Goal: Task Accomplishment & Management: Complete application form

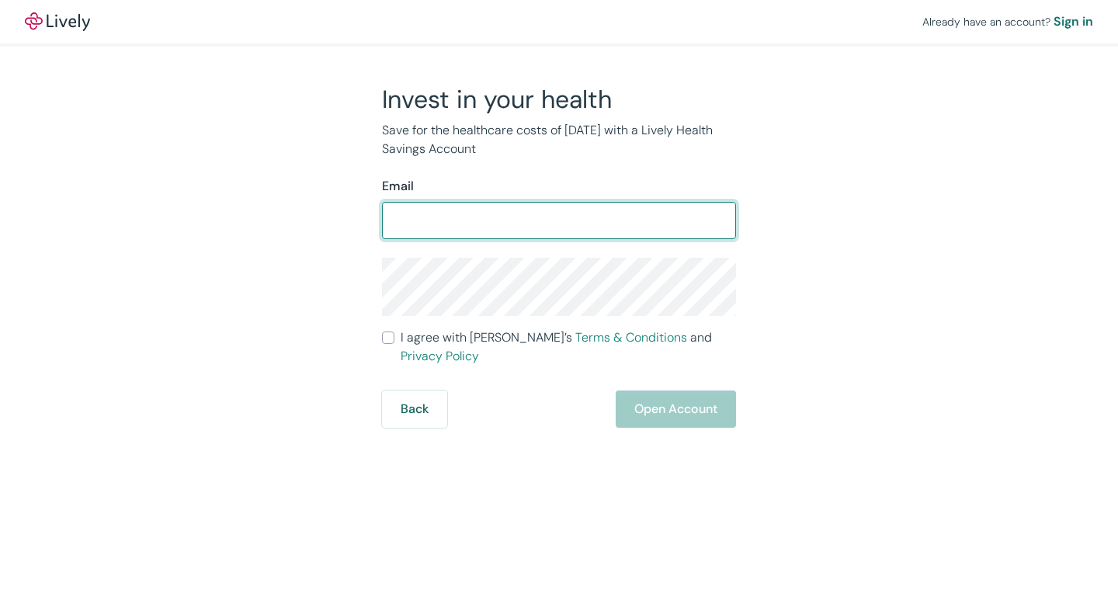
click at [423, 217] on input "Email" at bounding box center [559, 220] width 354 height 31
type input "maria.soundia29@gmail.com"
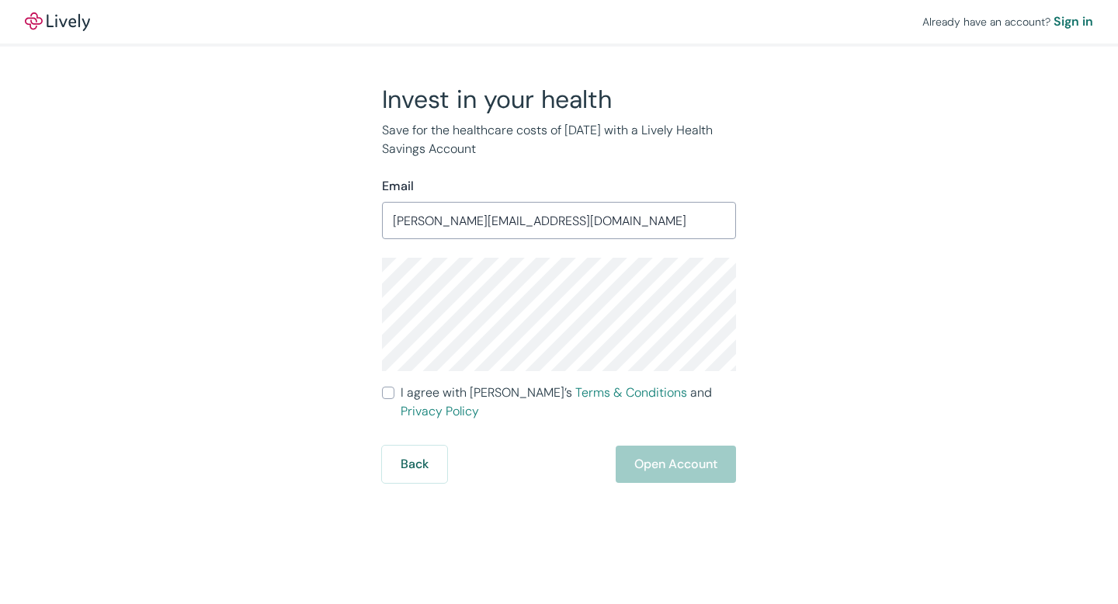
click at [393, 391] on input "I agree with Lively’s Terms & Conditions and Privacy Policy" at bounding box center [388, 393] width 12 height 12
checkbox input "true"
click at [646, 446] on button "Open Account" at bounding box center [676, 464] width 120 height 37
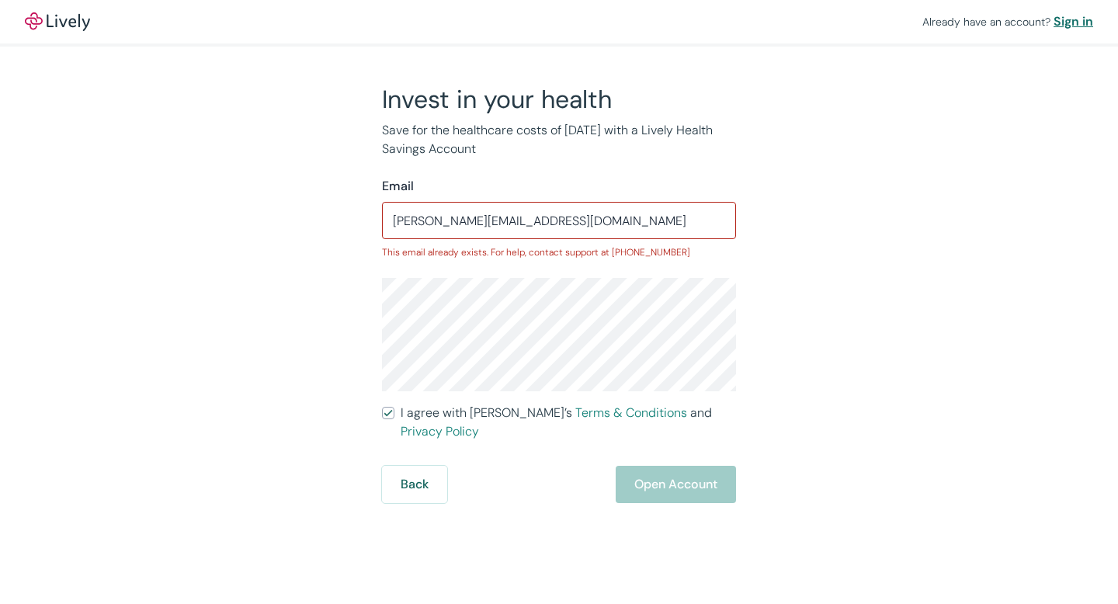
click at [1066, 18] on div "Sign in" at bounding box center [1073, 21] width 40 height 19
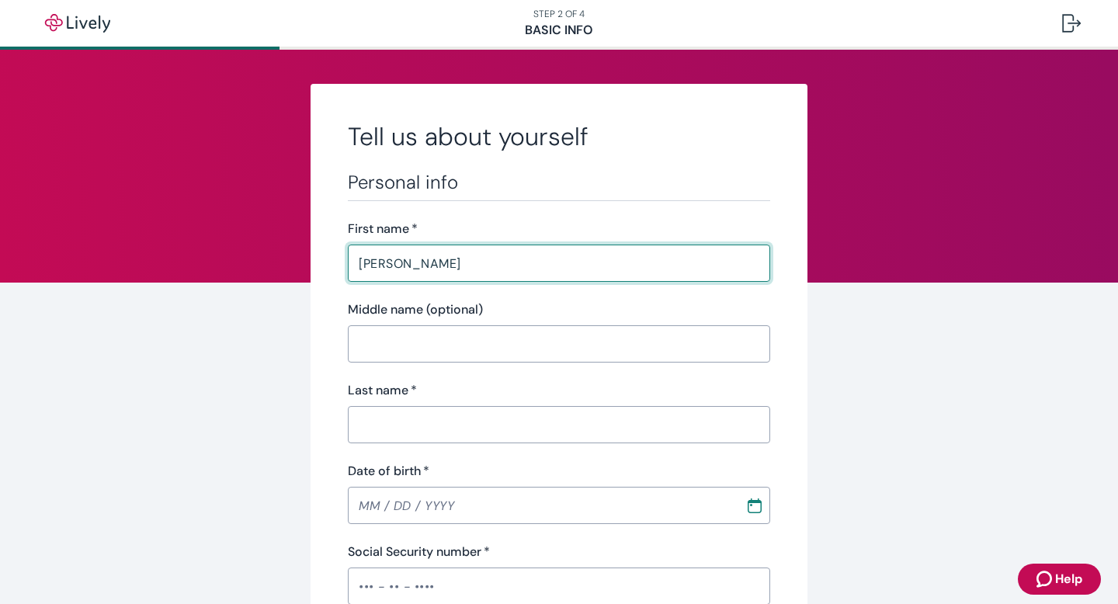
type input "Maria Aglaia"
click at [449, 435] on input "Last name   *" at bounding box center [559, 424] width 422 height 31
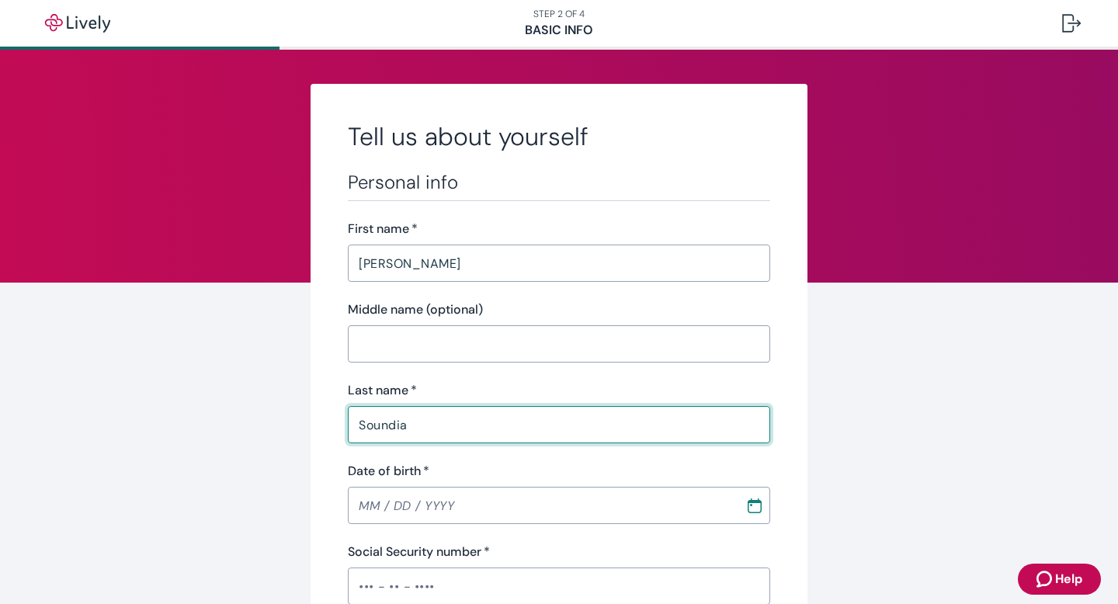
type input "Soundia"
click at [377, 506] on input "MM / DD / YYYY" at bounding box center [541, 505] width 387 height 31
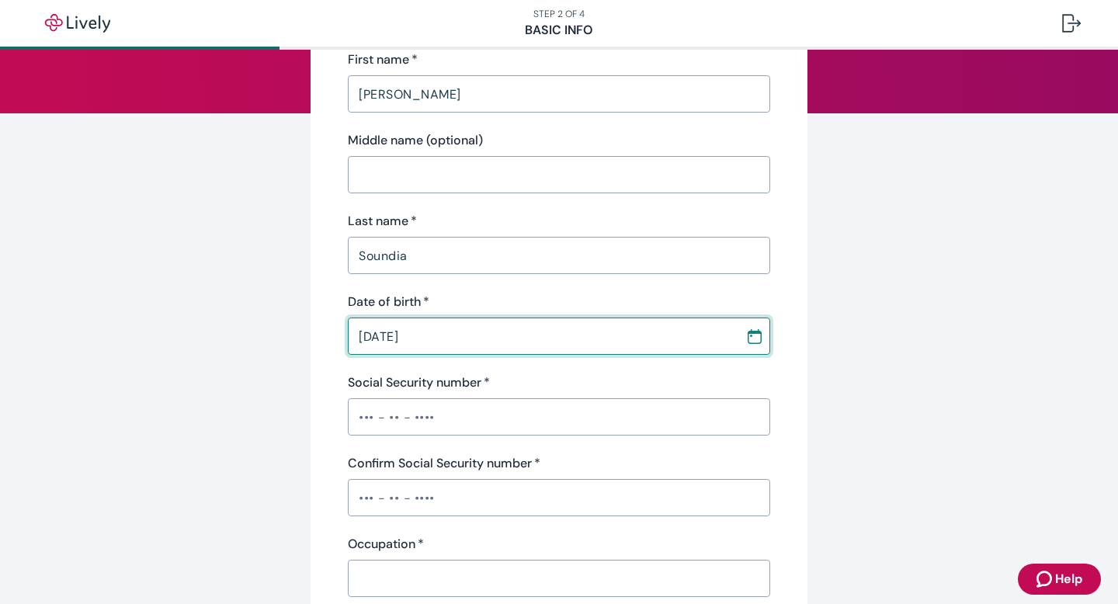
scroll to position [297, 0]
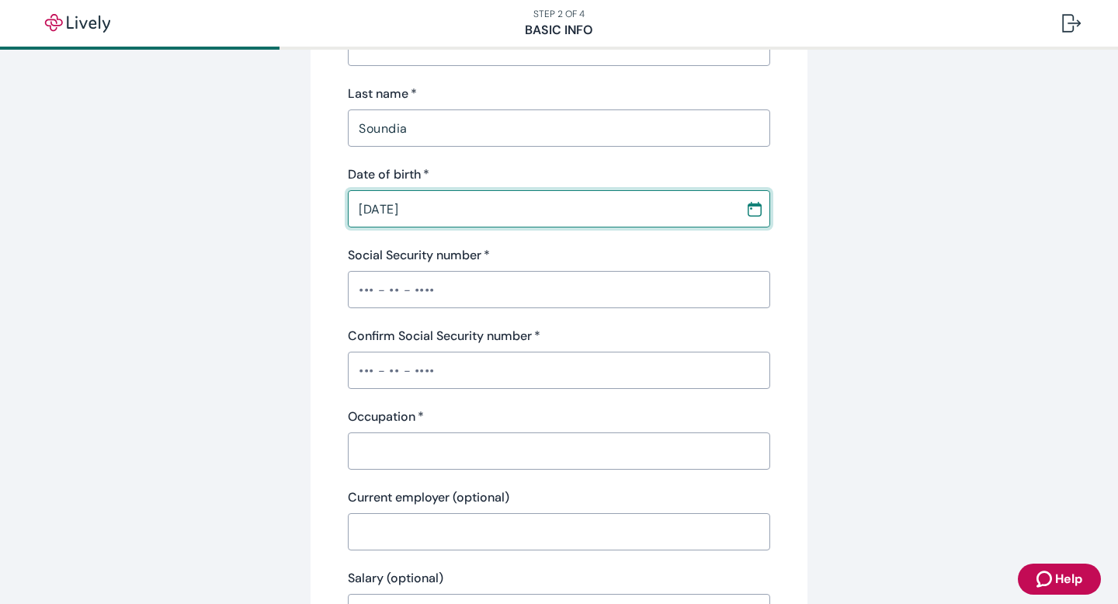
type input "03 / 29 / 1996"
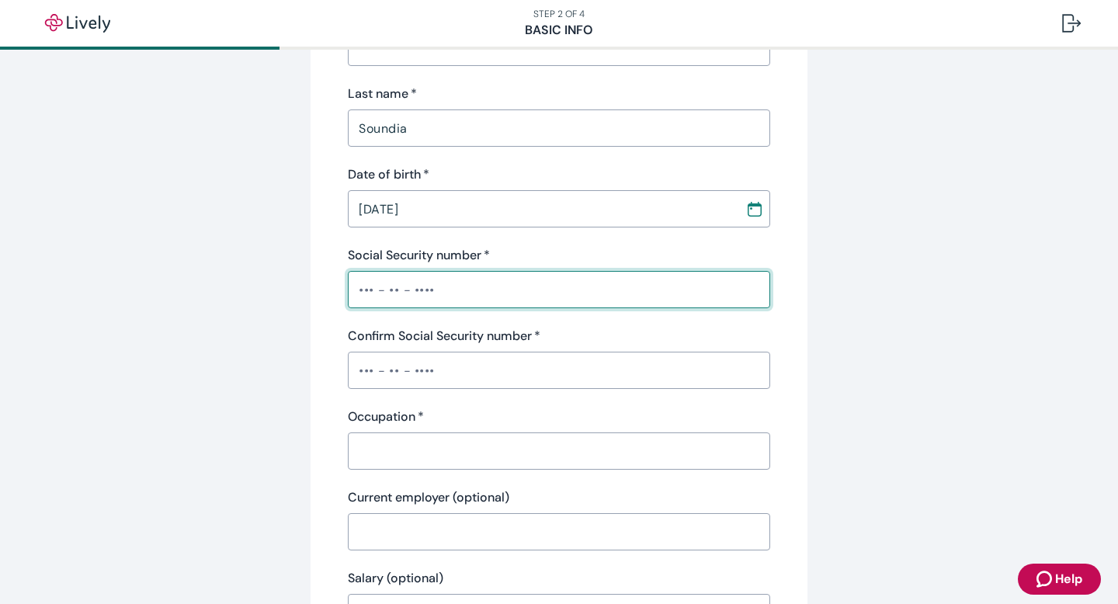
click at [404, 292] on input "Social Security number   *" at bounding box center [559, 289] width 422 height 31
type input "•••-••-1297"
click at [405, 367] on input "Confirm Social Security number   *" at bounding box center [559, 370] width 422 height 31
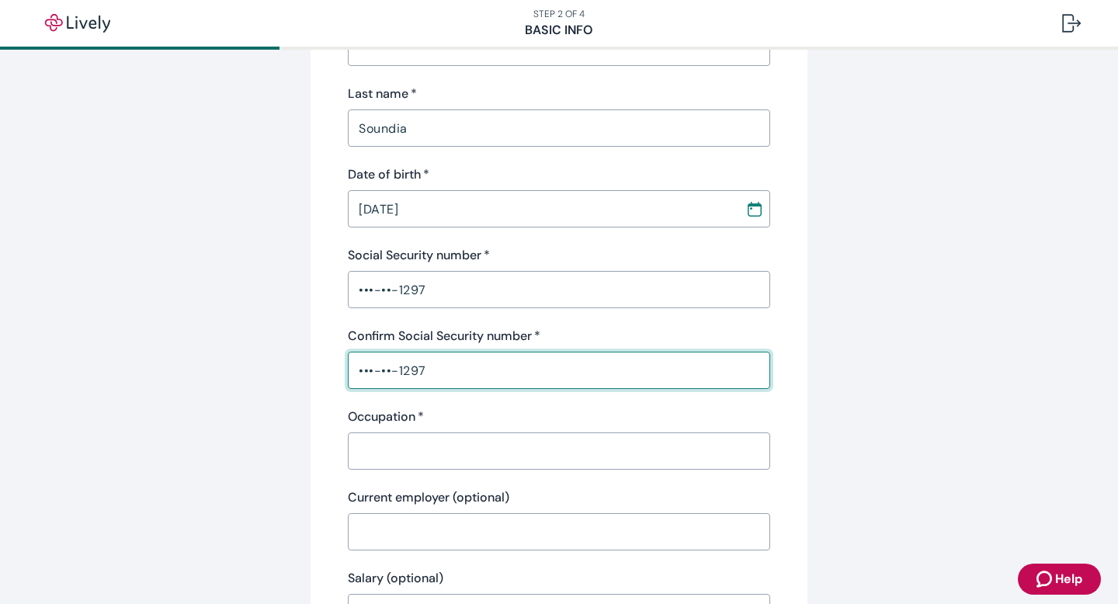
type input "•••-••-1297"
click at [477, 453] on input "Occupation   *" at bounding box center [559, 450] width 422 height 31
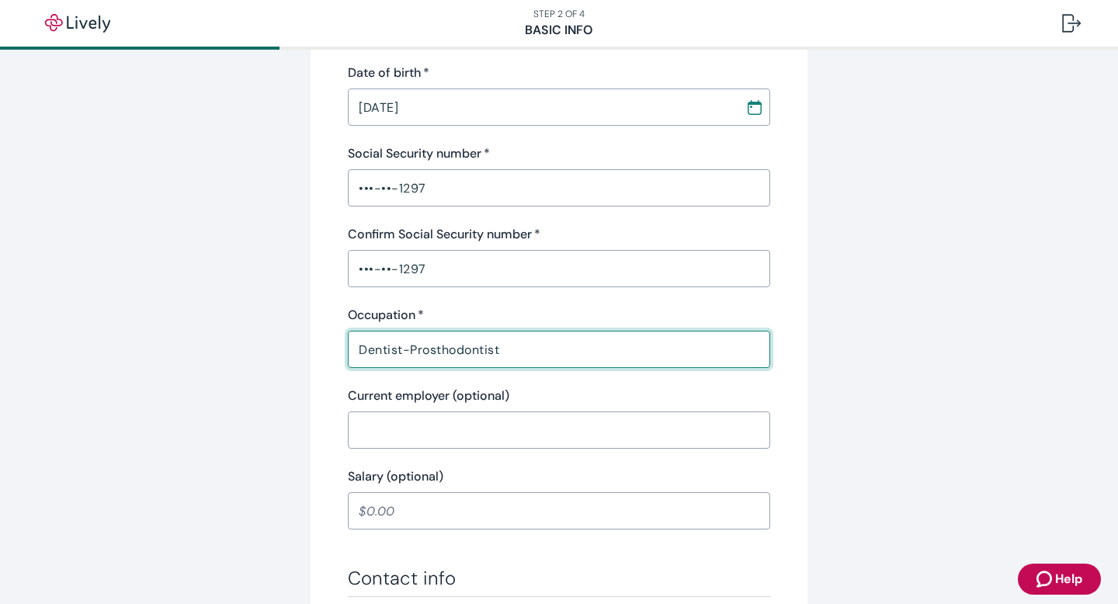
scroll to position [481, 0]
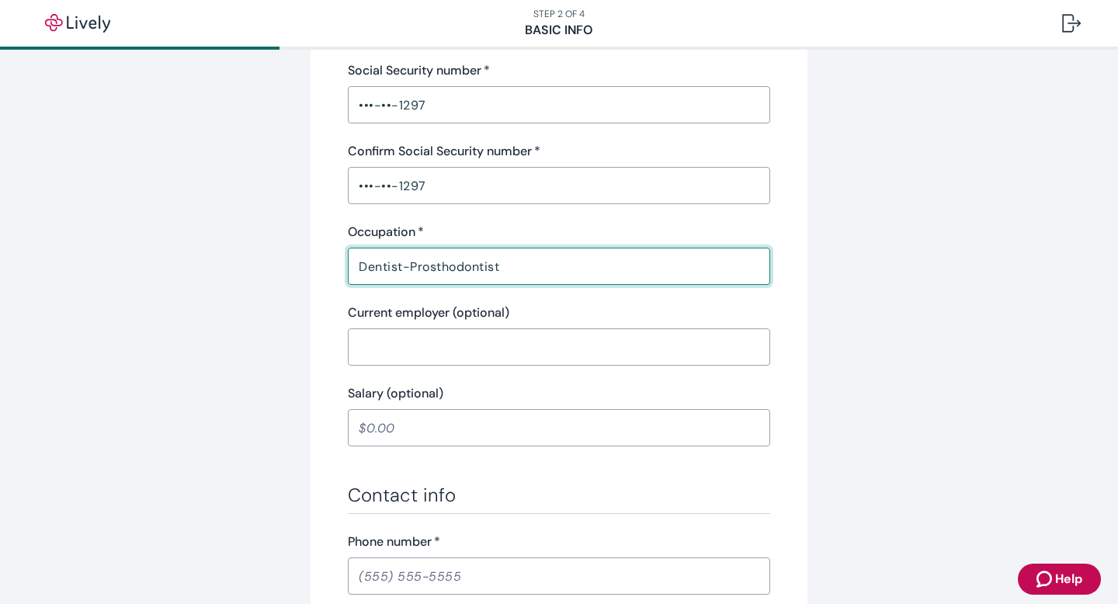
type input "Dentist-Prosthodontist"
click at [461, 358] on input "Current employer (optional)" at bounding box center [559, 346] width 422 height 31
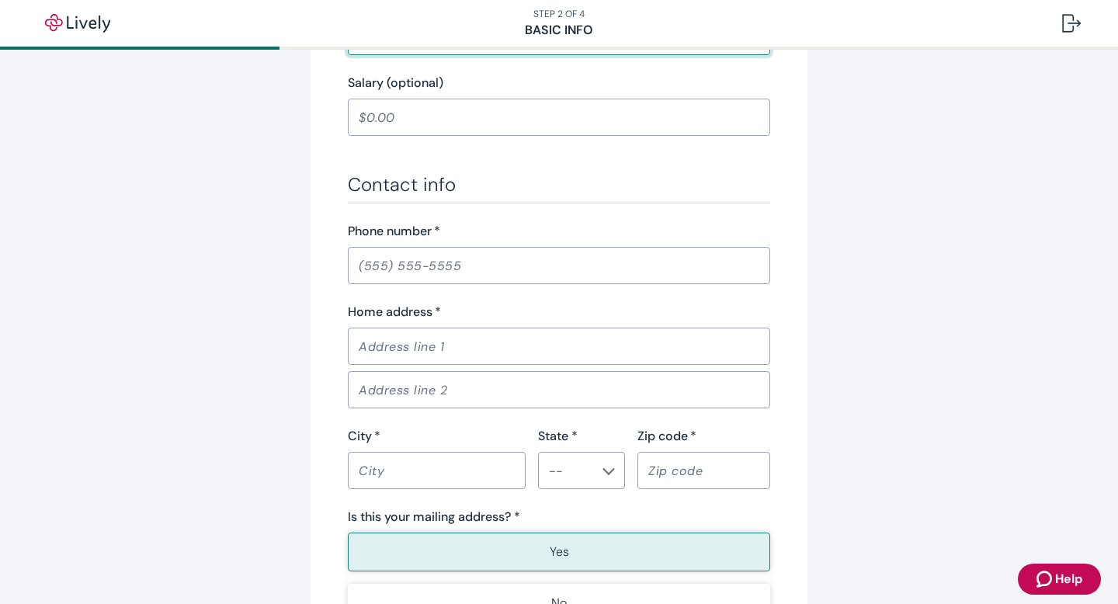
scroll to position [816, 0]
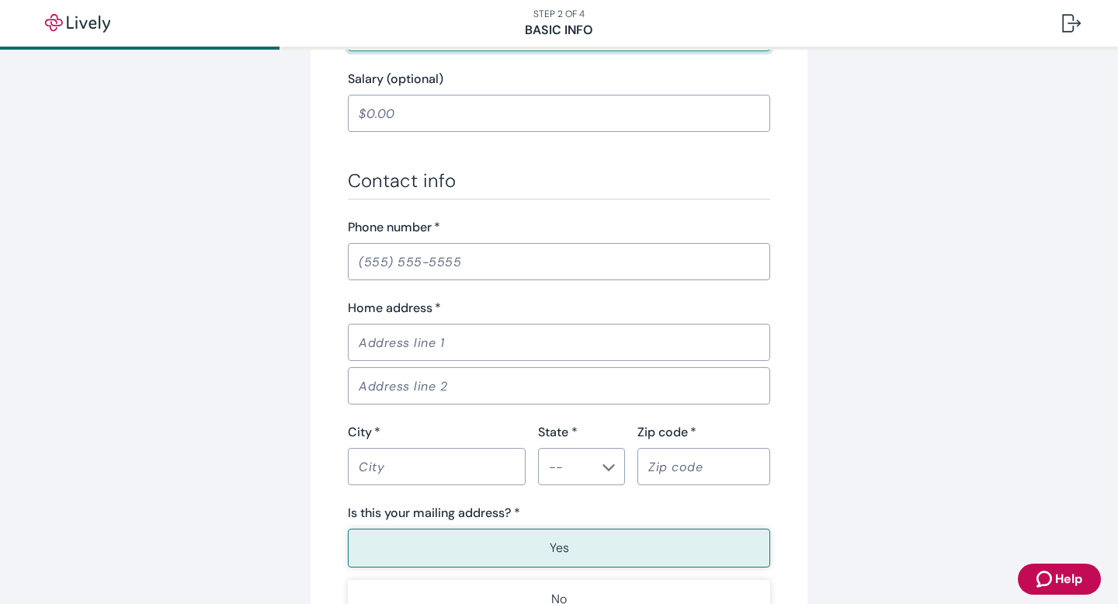
type input "Luis F. Delima"
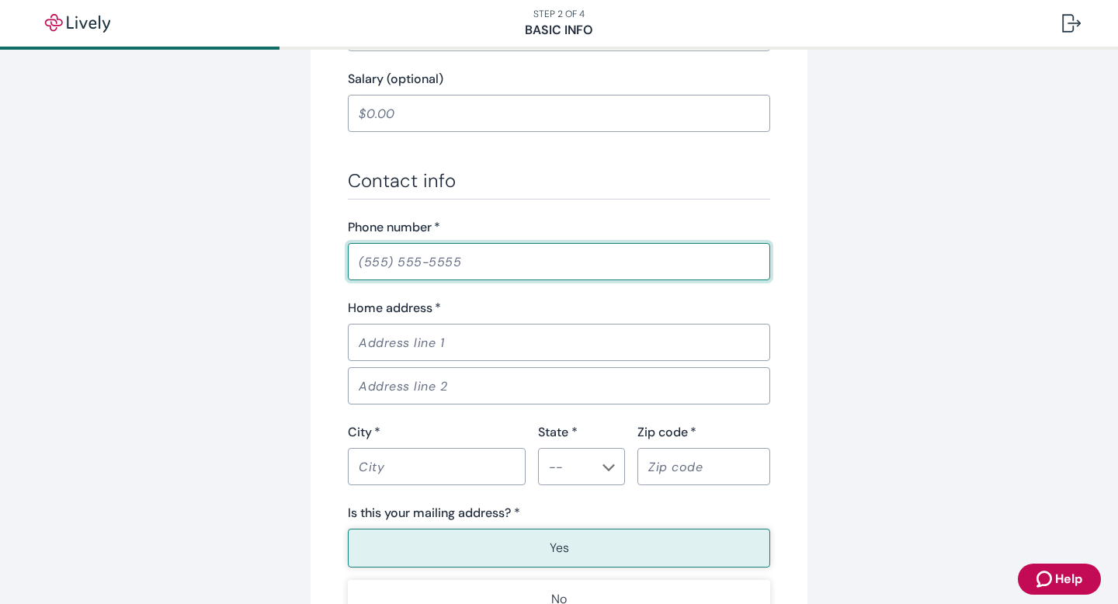
click at [409, 255] on input "Phone number   *" at bounding box center [559, 261] width 422 height 31
type input "(952) 607-1792"
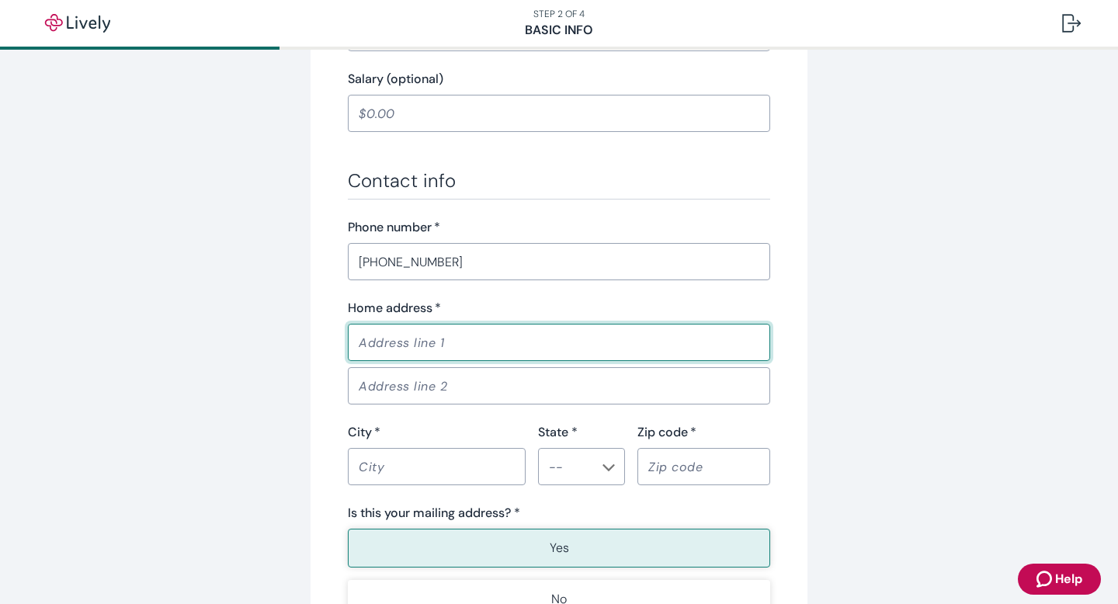
click at [401, 333] on input "Home address   *" at bounding box center [559, 342] width 422 height 31
type input "707 University Avenue SE, Apt 103"
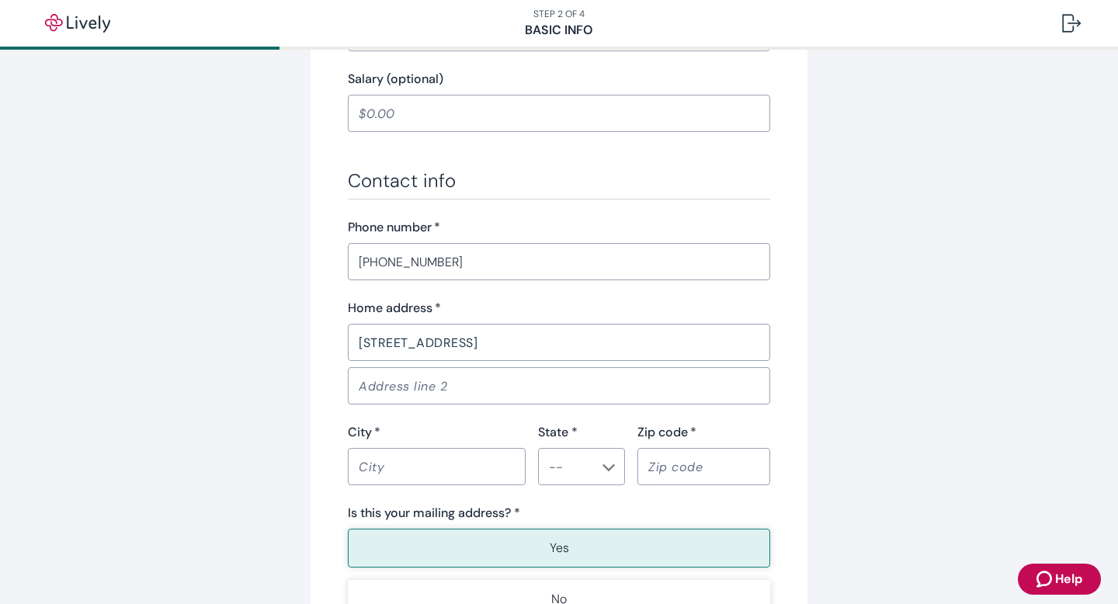
click at [388, 484] on div "​" at bounding box center [437, 466] width 178 height 37
click at [603, 460] on div at bounding box center [608, 467] width 14 height 18
type input "Minneapolis"
click at [597, 507] on li "MN" at bounding box center [581, 505] width 87 height 28
type input "MN"
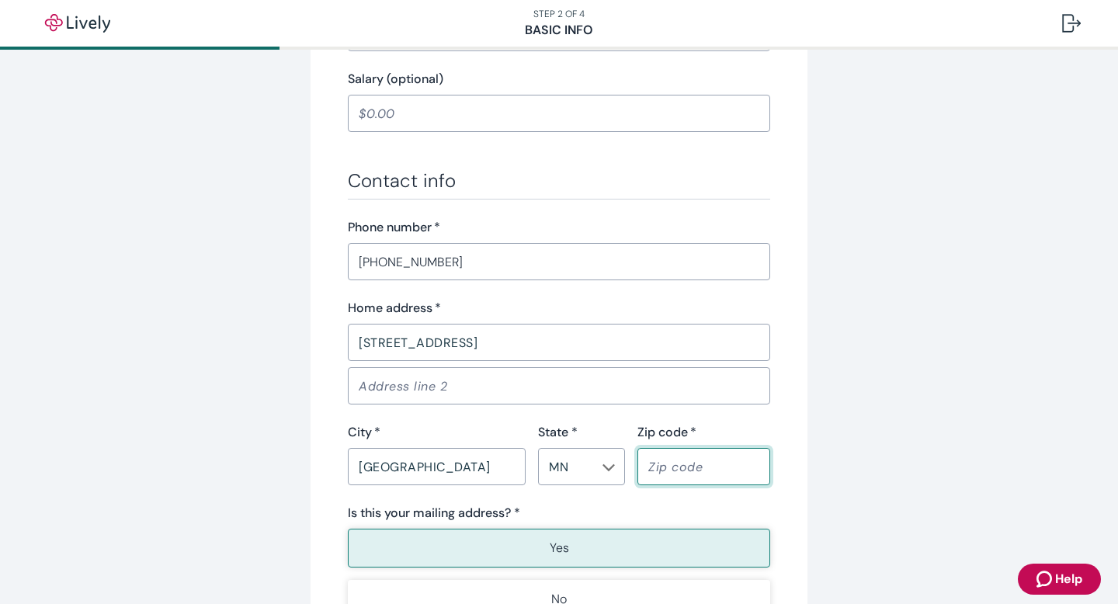
click at [689, 467] on input "Zip code   *" at bounding box center [703, 466] width 133 height 31
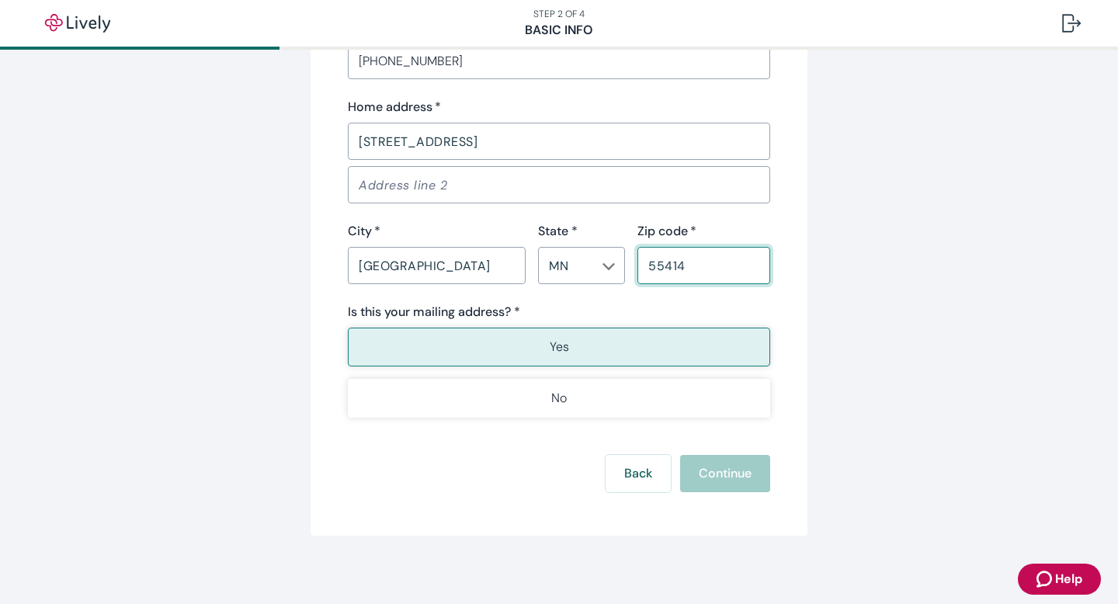
scroll to position [1023, 0]
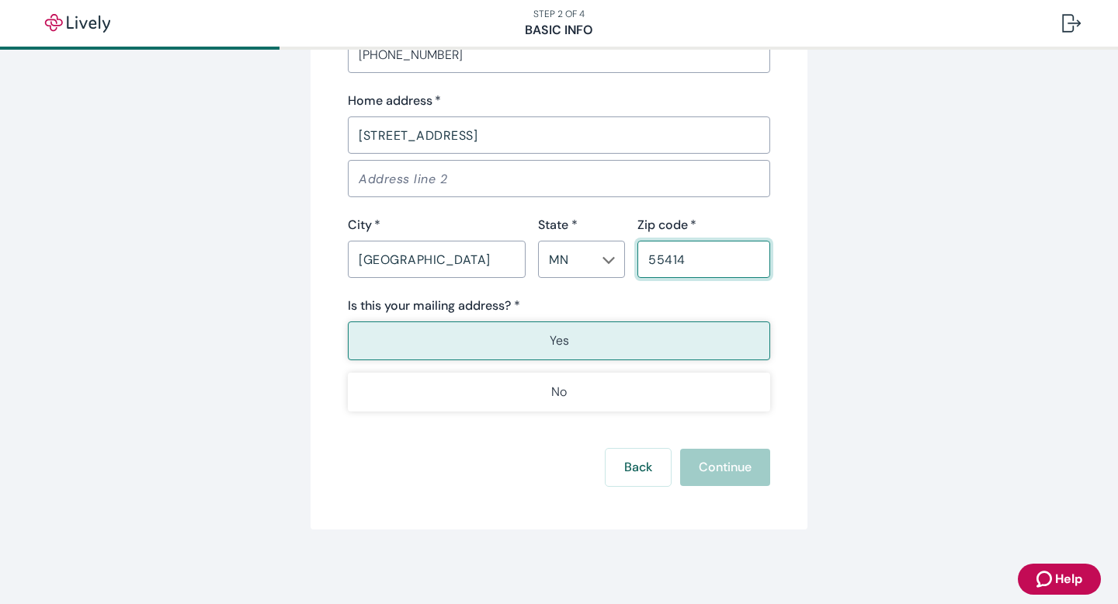
type input "55414"
click at [536, 334] on button "Yes" at bounding box center [559, 340] width 422 height 39
click at [602, 347] on button "Yes" at bounding box center [559, 340] width 422 height 39
click at [560, 337] on p "Yes" at bounding box center [559, 340] width 19 height 19
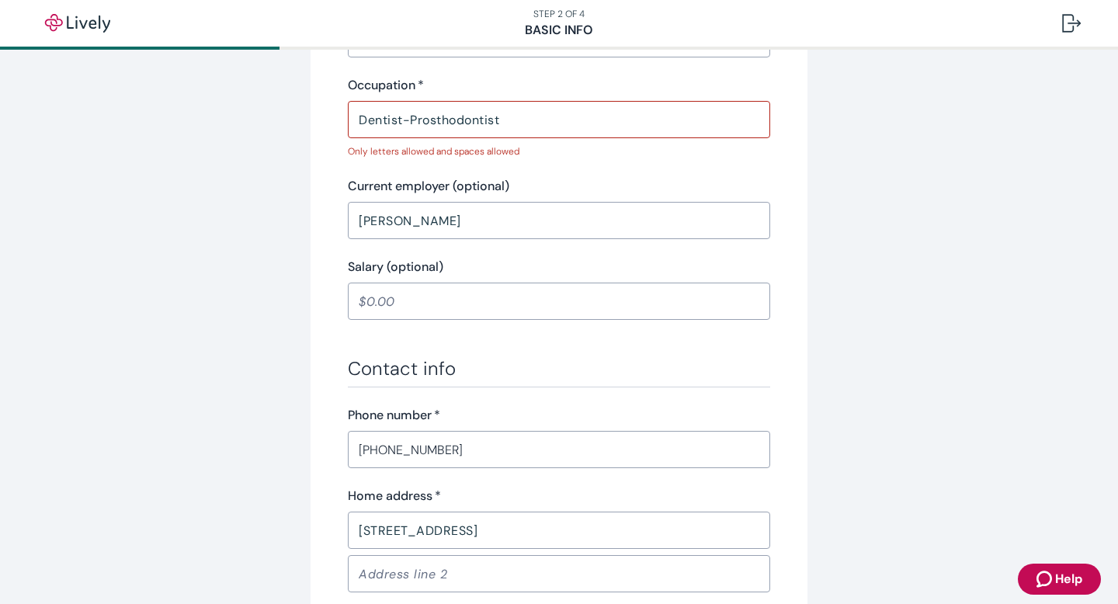
scroll to position [627, 0]
click at [409, 120] on input "Dentist-Prosthodontist" at bounding box center [559, 120] width 422 height 31
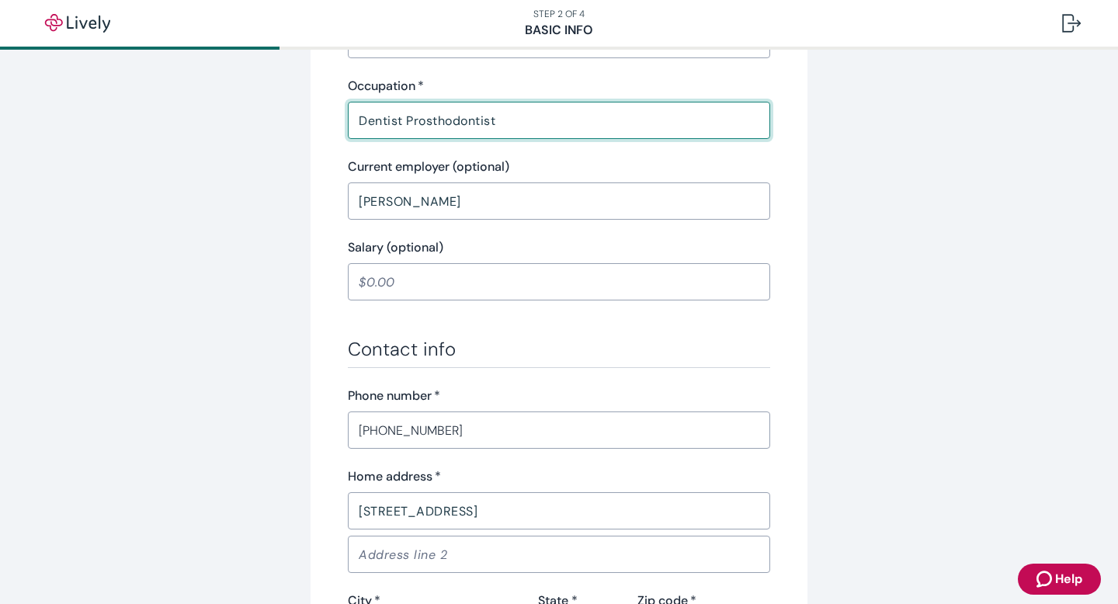
scroll to position [1003, 0]
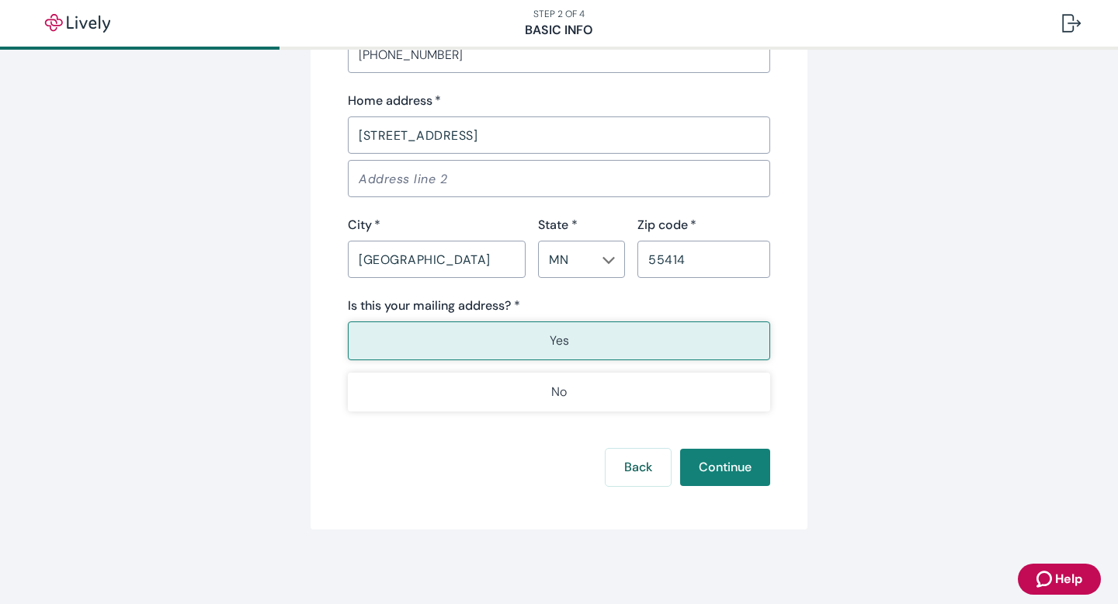
type input "Dentist Prosthodontist"
click at [627, 317] on div "Is this your mailing address? * Yes No" at bounding box center [559, 354] width 422 height 115
click at [711, 461] on button "Continue" at bounding box center [725, 467] width 90 height 37
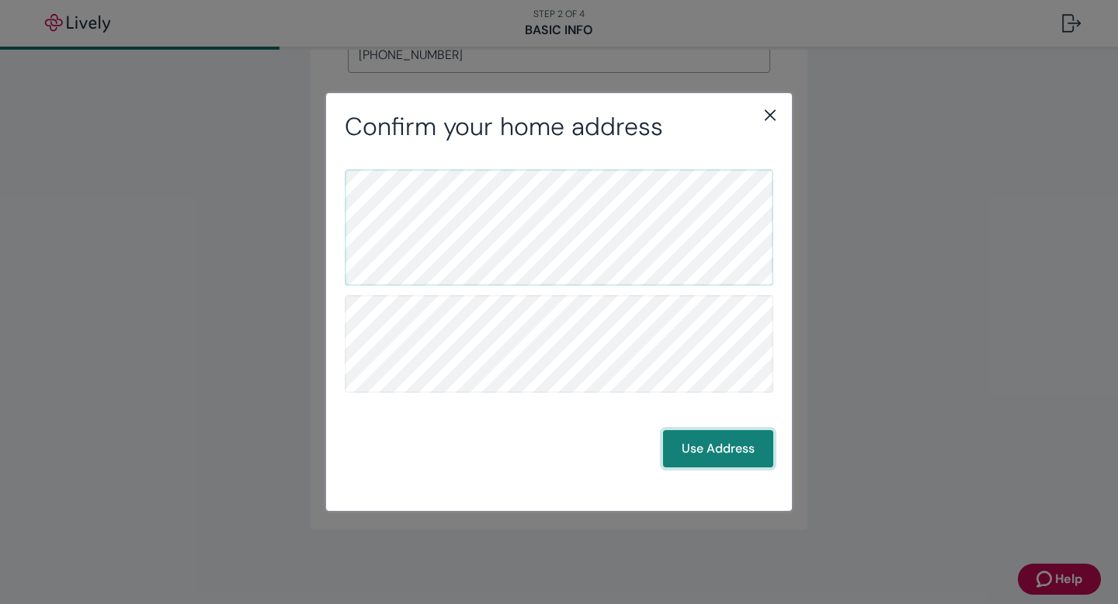
click at [716, 449] on button "Use Address" at bounding box center [718, 448] width 110 height 37
click at [711, 453] on button "Use Address" at bounding box center [718, 448] width 110 height 37
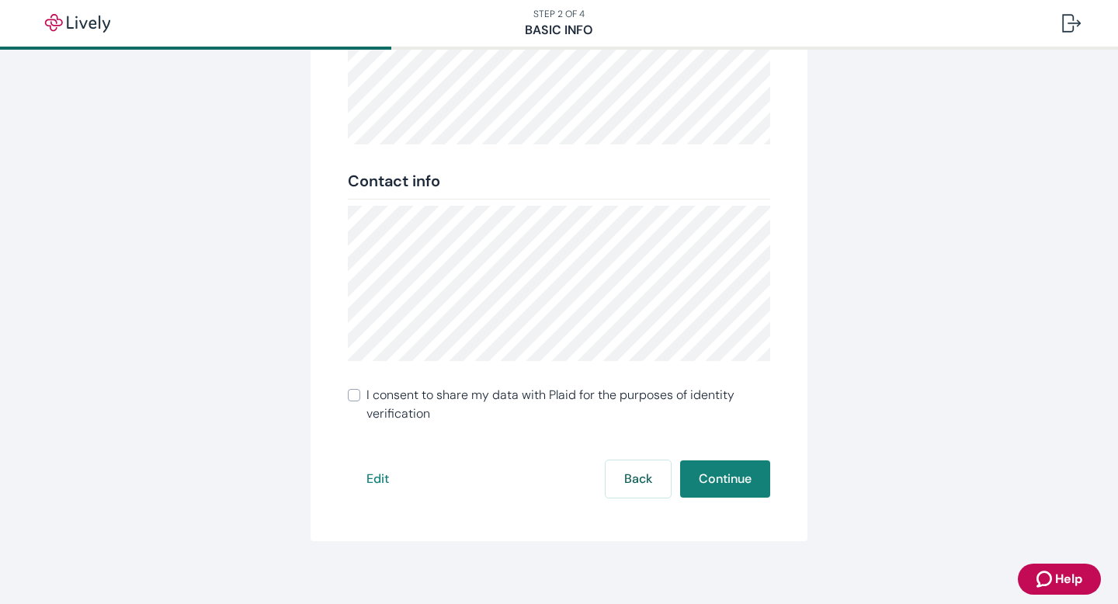
scroll to position [314, 0]
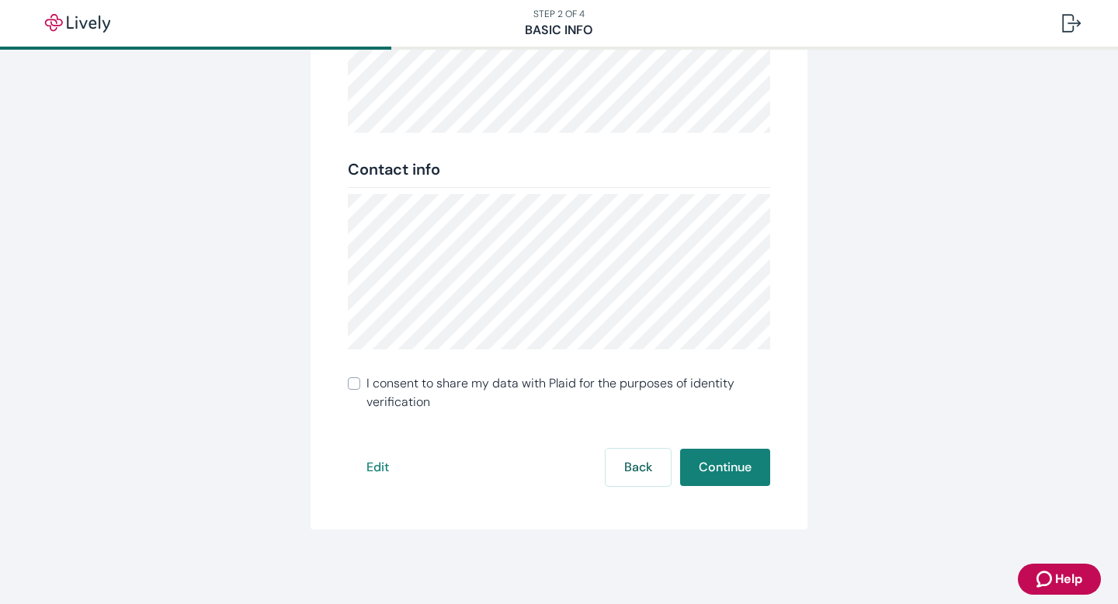
click at [352, 387] on input "I consent to share my data with Plaid for the purposes of identity verification" at bounding box center [354, 383] width 12 height 12
checkbox input "true"
click at [723, 463] on button "Continue" at bounding box center [725, 467] width 90 height 37
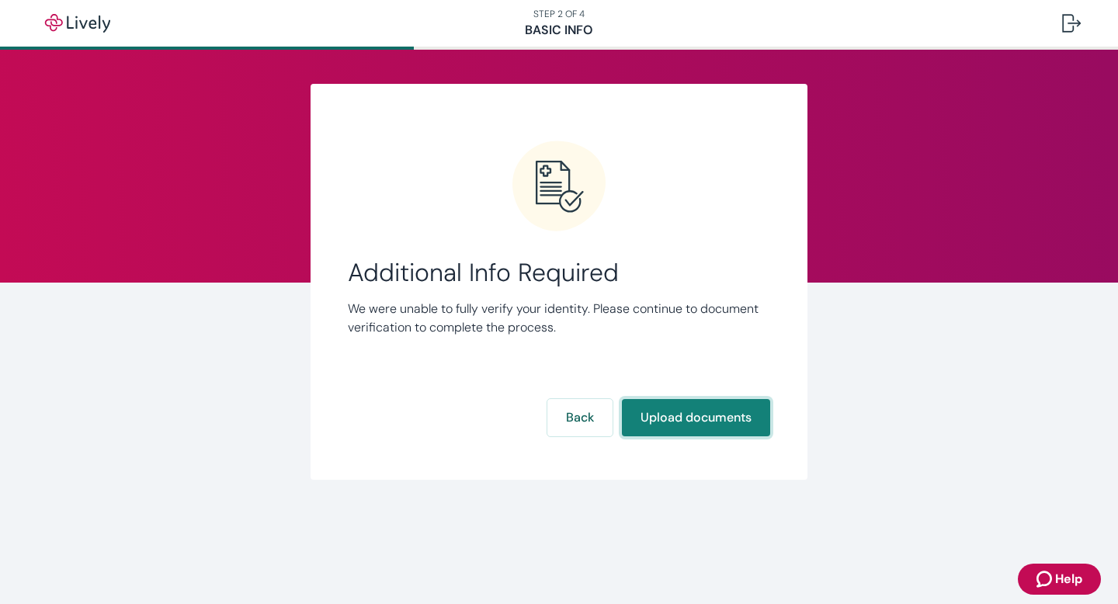
click at [644, 425] on button "Upload documents" at bounding box center [696, 417] width 148 height 37
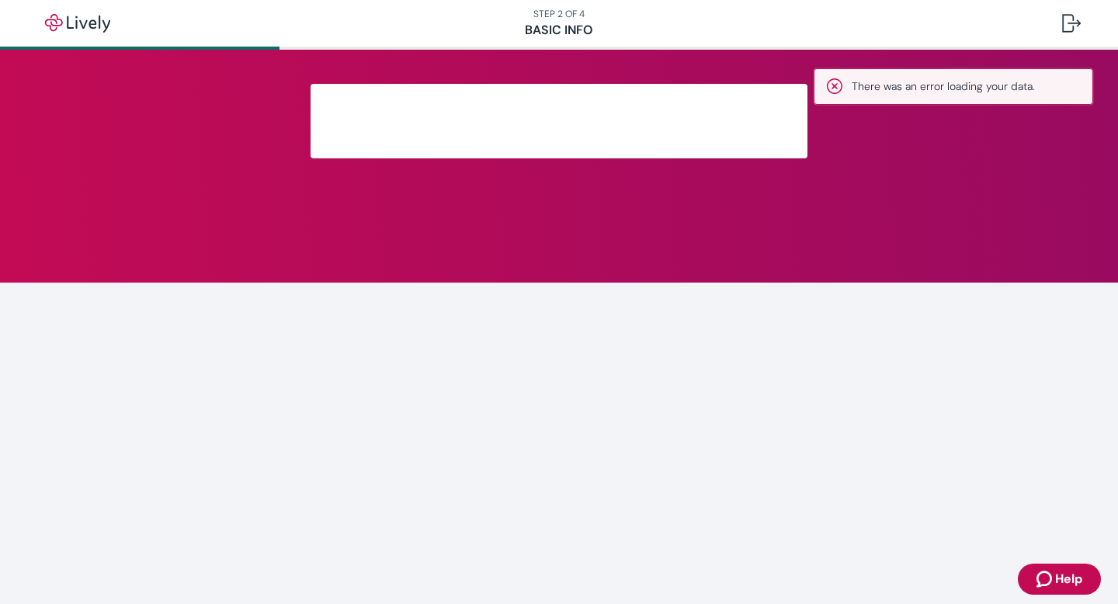
click at [839, 86] on div at bounding box center [558, 121] width 745 height 75
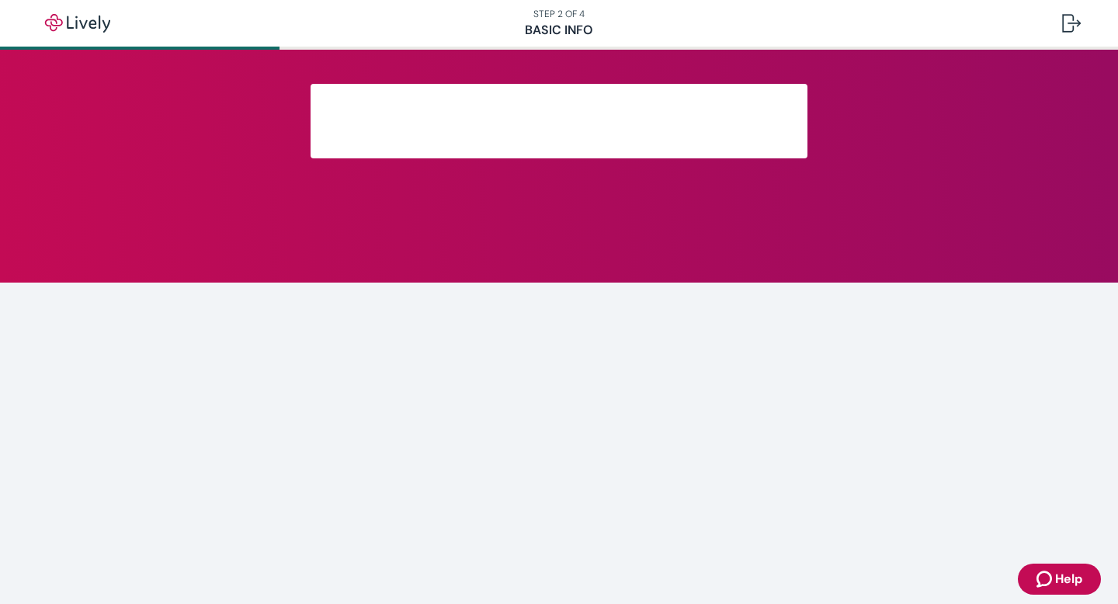
click at [1025, 449] on main at bounding box center [559, 327] width 1118 height 554
click at [590, 148] on div at bounding box center [558, 121] width 497 height 75
click at [1064, 24] on div at bounding box center [1071, 23] width 19 height 19
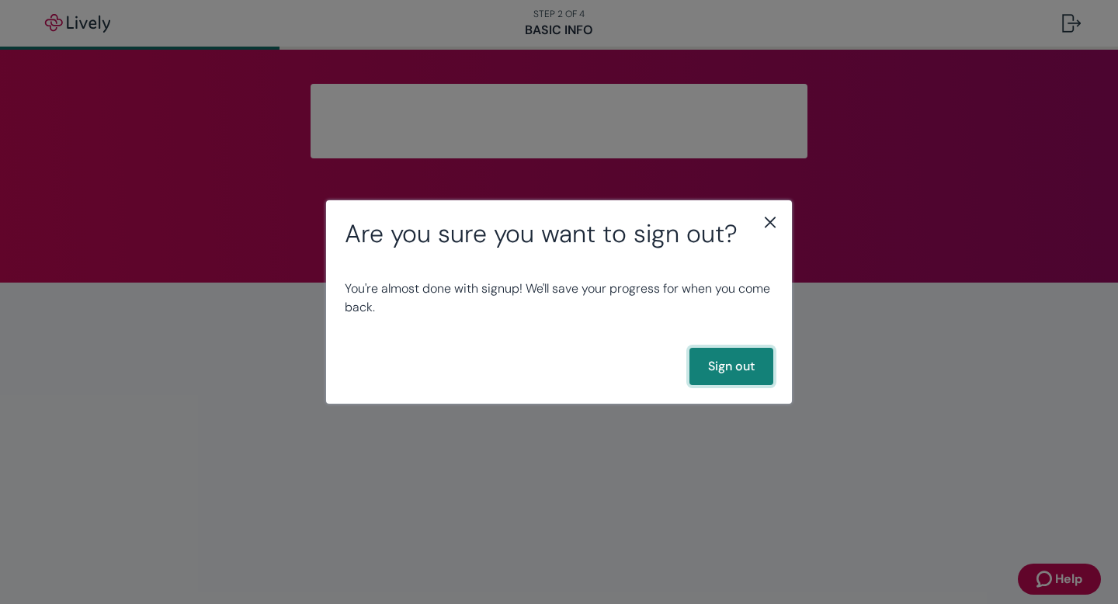
click at [727, 365] on button "Sign out" at bounding box center [731, 366] width 84 height 37
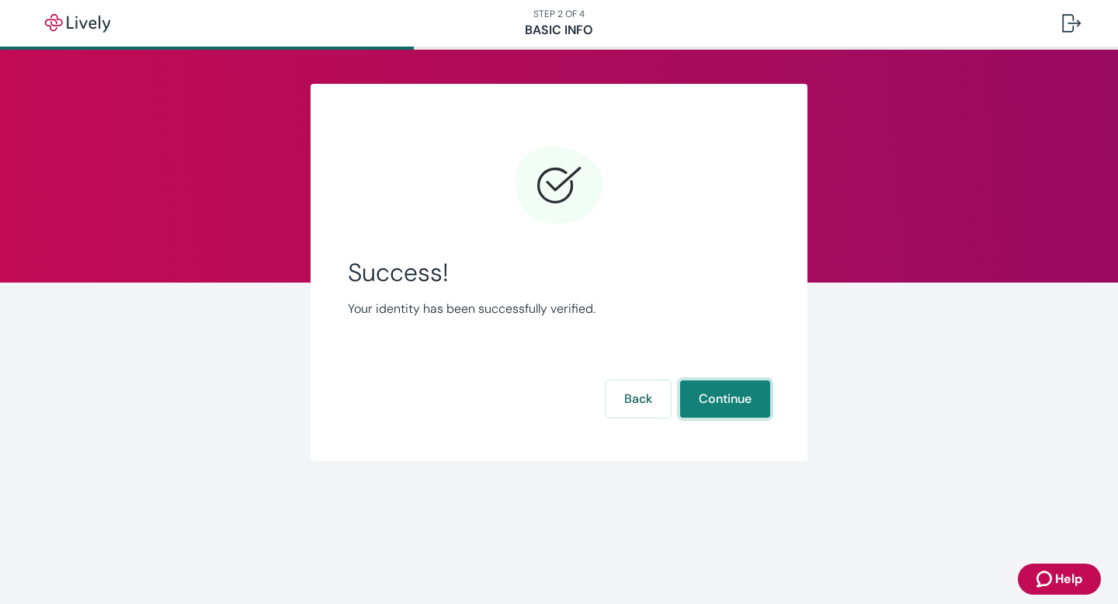
click at [720, 409] on button "Continue" at bounding box center [725, 398] width 90 height 37
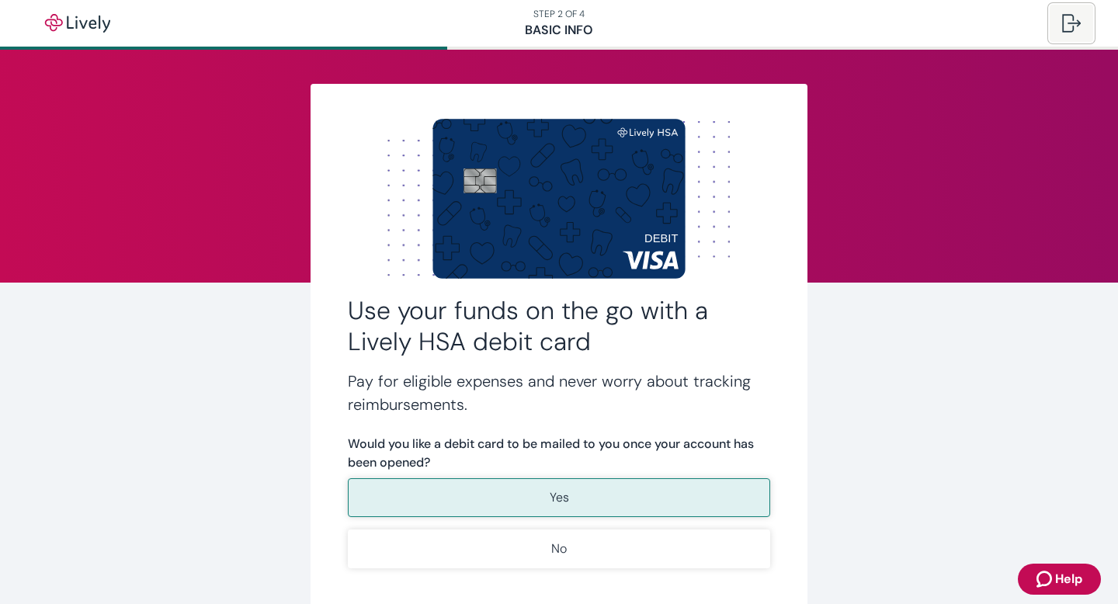
click at [1063, 29] on div at bounding box center [1071, 23] width 19 height 19
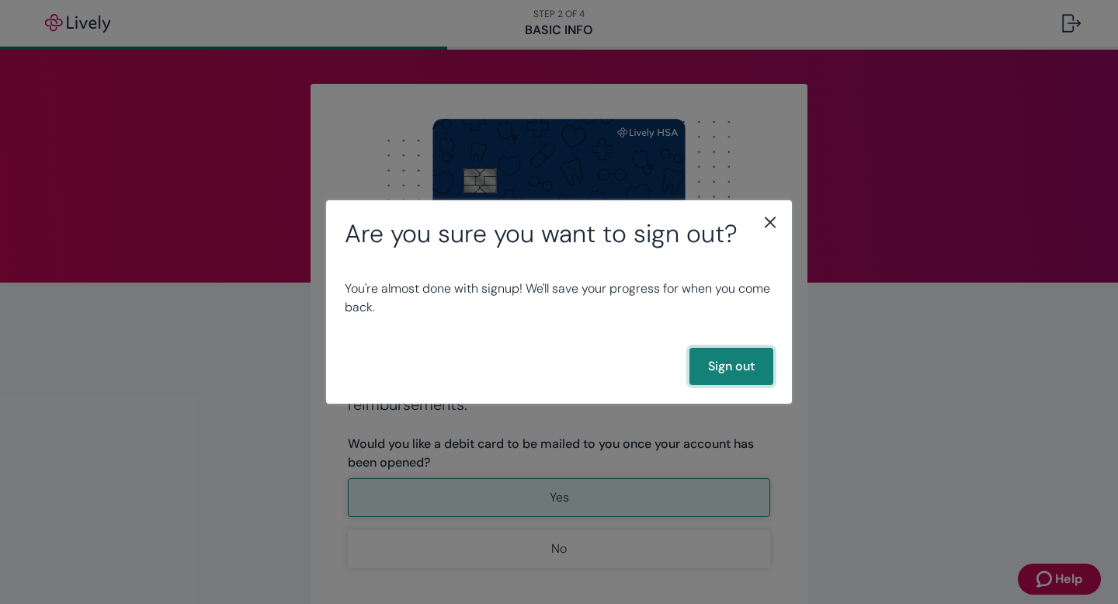
click at [711, 356] on button "Sign out" at bounding box center [731, 366] width 84 height 37
